Goal: Task Accomplishment & Management: Manage account settings

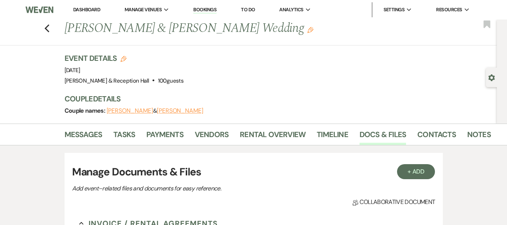
click at [89, 9] on link "Dashboard" at bounding box center [86, 9] width 27 height 6
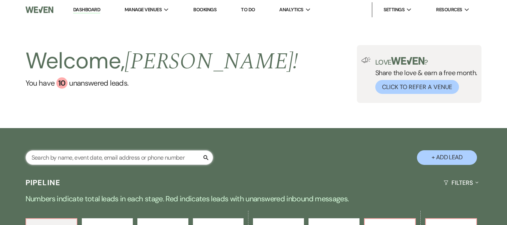
click at [113, 159] on input "text" at bounding box center [120, 157] width 188 height 15
type input "aide"
select select "8"
select select "5"
select select "8"
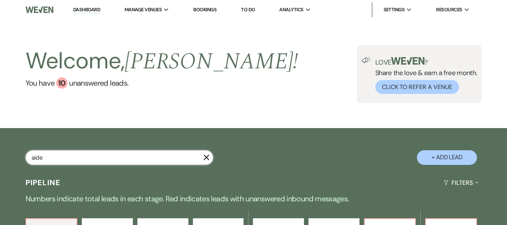
select select "5"
select select "8"
select select "6"
select select "8"
select select "5"
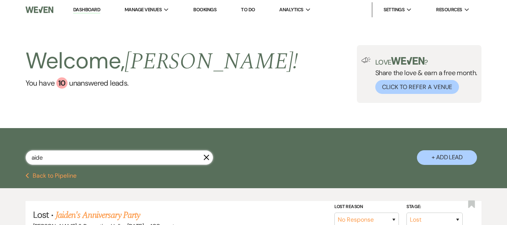
type input "aiden"
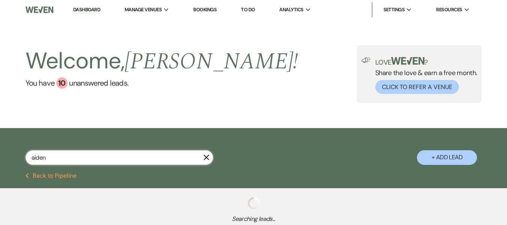
select select "8"
select select "5"
select select "8"
select select "5"
select select "8"
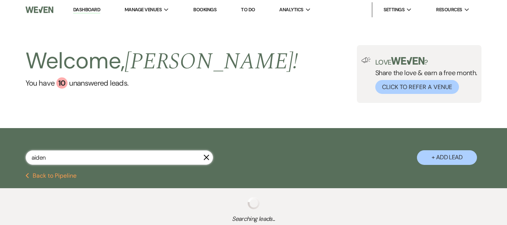
select select "6"
select select "8"
select select "5"
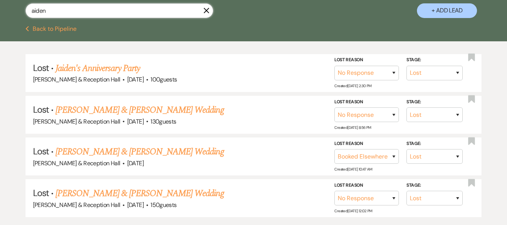
scroll to position [150, 0]
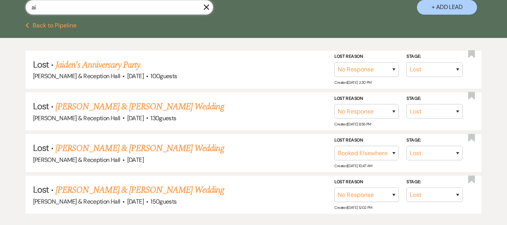
type input "a"
type input "bertu"
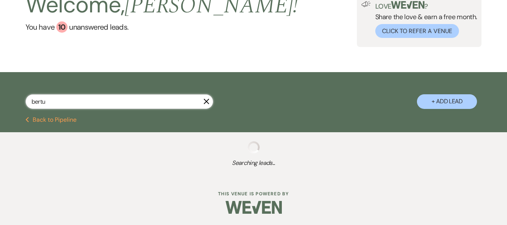
select select "8"
select select "4"
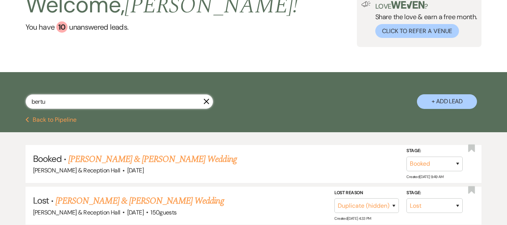
scroll to position [117, 0]
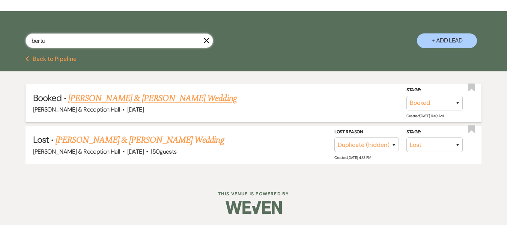
type input "bertu"
click at [177, 101] on link "[PERSON_NAME] & [PERSON_NAME] Wedding" at bounding box center [152, 99] width 168 height 14
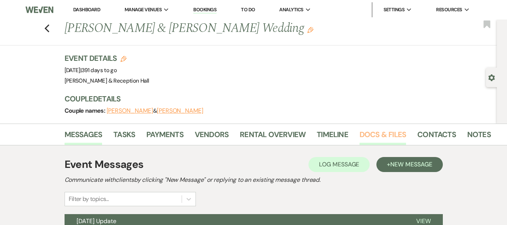
click at [370, 135] on link "Docs & Files" at bounding box center [382, 136] width 47 height 17
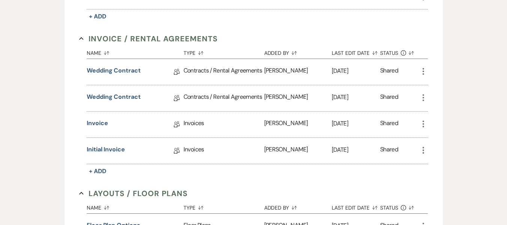
scroll to position [263, 0]
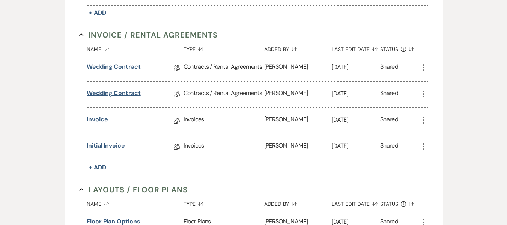
click at [128, 93] on link "Wedding Contract" at bounding box center [114, 95] width 54 height 12
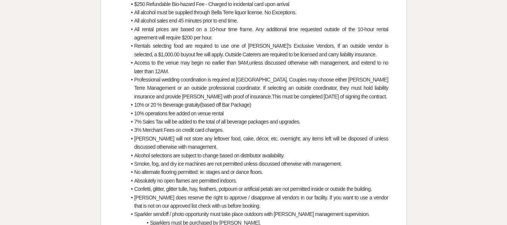
scroll to position [1327, 0]
click at [158, 126] on li "7% Sales Tax will be added to the total of all beverage packages and upgrades." at bounding box center [257, 122] width 262 height 8
click at [226, 110] on li "10% or 20 % Beverage gratuity(based off Bar Package)" at bounding box center [257, 105] width 262 height 8
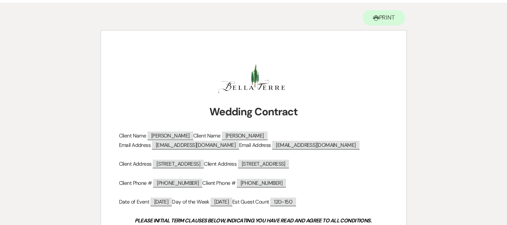
scroll to position [0, 0]
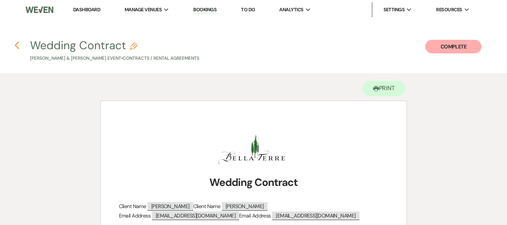
click at [17, 43] on icon "Previous" at bounding box center [17, 45] width 6 height 9
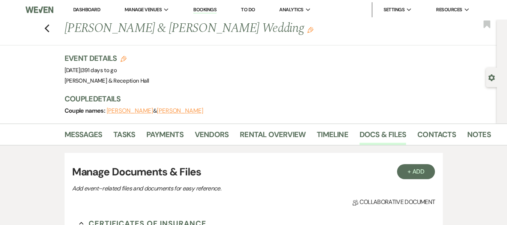
scroll to position [263, 0]
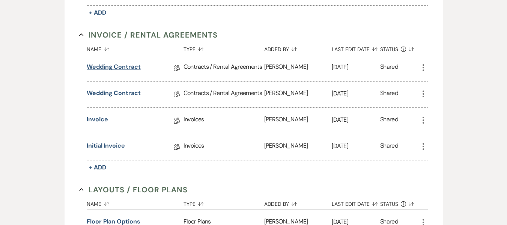
click at [114, 68] on link "Wedding Contract" at bounding box center [114, 68] width 54 height 12
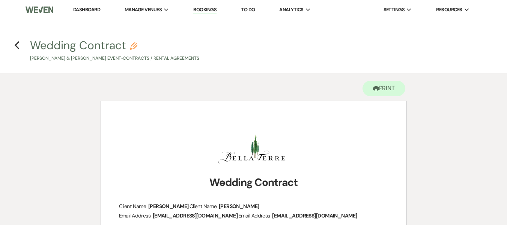
click at [24, 46] on h4 "Previous Wedding Contract Pencil [PERSON_NAME] & [PERSON_NAME] Event • Contract…" at bounding box center [253, 50] width 507 height 24
click at [13, 46] on h4 "Previous Wedding Contract Pencil [PERSON_NAME] & [PERSON_NAME] Event • Contract…" at bounding box center [253, 50] width 507 height 24
click at [17, 45] on icon "Previous" at bounding box center [17, 45] width 6 height 9
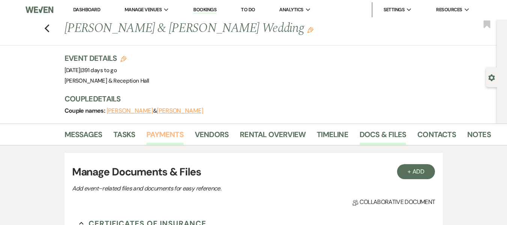
click at [161, 139] on link "Payments" at bounding box center [164, 136] width 37 height 17
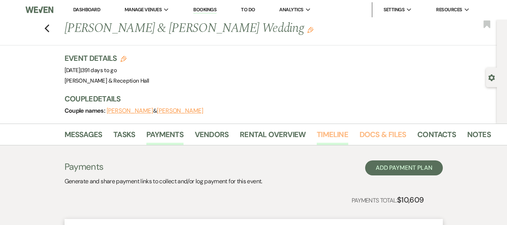
drag, startPoint x: 384, startPoint y: 134, endPoint x: 339, endPoint y: 144, distance: 45.6
click at [383, 134] on link "Docs & Files" at bounding box center [382, 136] width 47 height 17
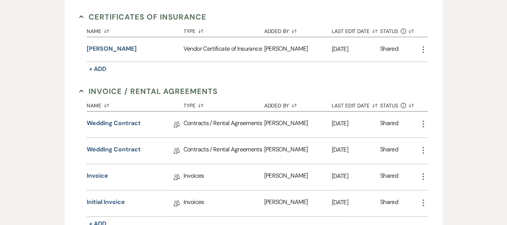
scroll to position [263, 0]
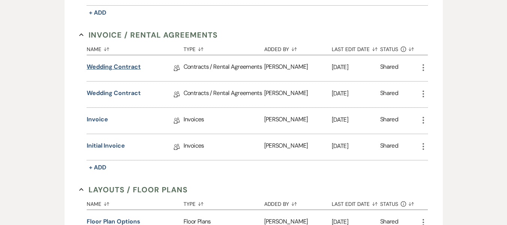
click at [105, 71] on link "Wedding Contract" at bounding box center [114, 68] width 54 height 12
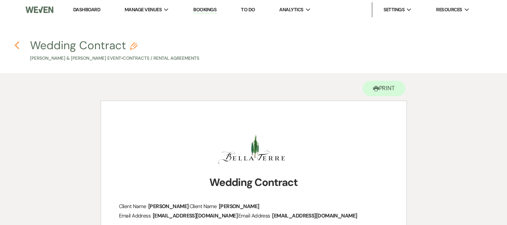
click at [14, 47] on icon "Previous" at bounding box center [17, 45] width 6 height 9
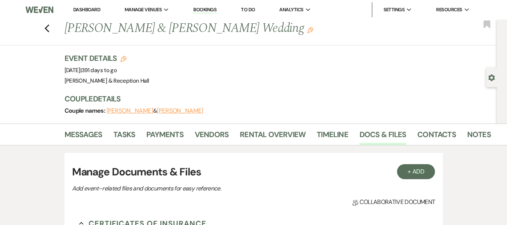
scroll to position [263, 0]
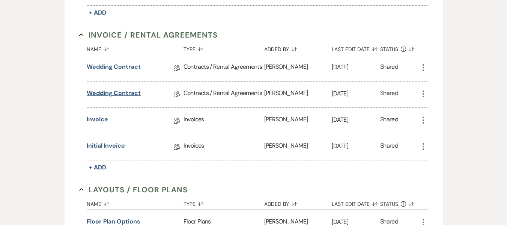
click at [107, 92] on link "Wedding Contract" at bounding box center [114, 95] width 54 height 12
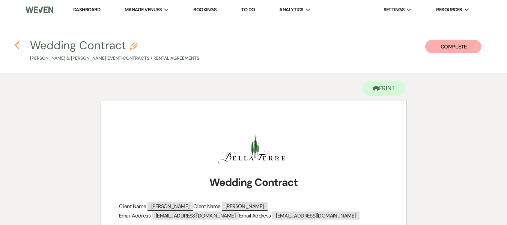
click at [16, 46] on use "button" at bounding box center [16, 45] width 5 height 8
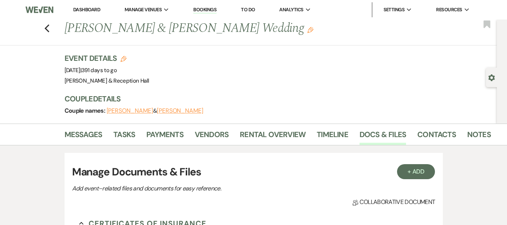
scroll to position [263, 0]
